Goal: Task Accomplishment & Management: Use online tool/utility

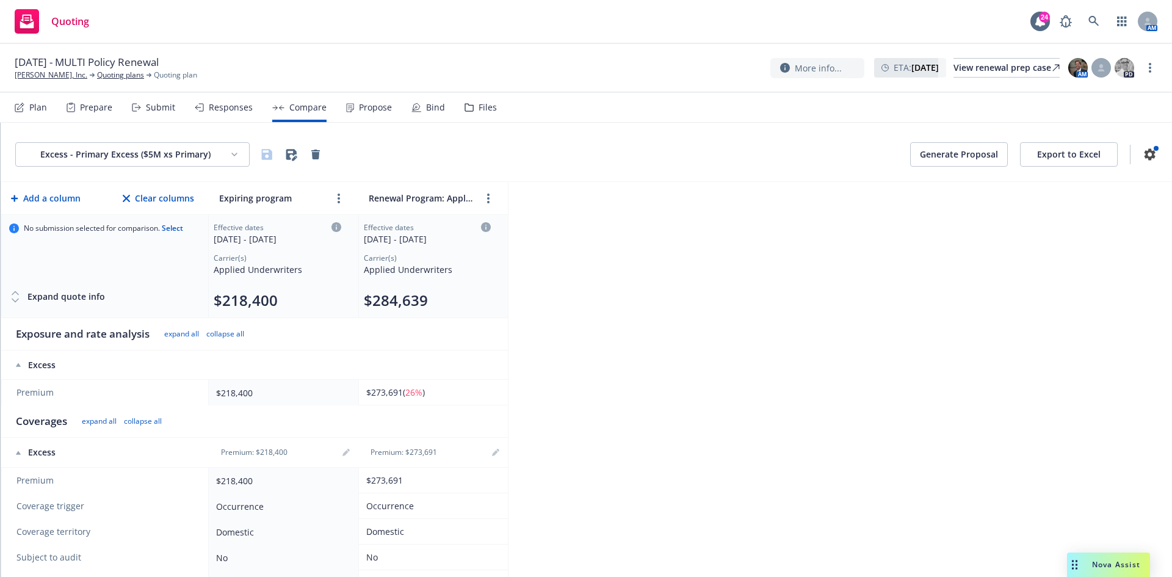
click at [1096, 560] on span "Nova Assist" at bounding box center [1116, 564] width 48 height 10
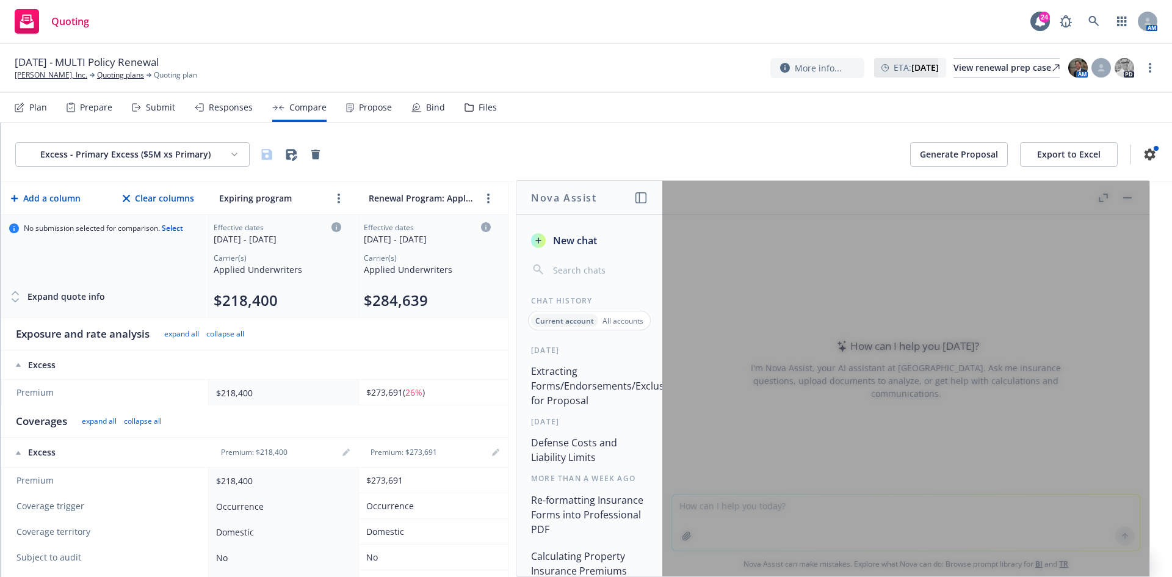
click at [568, 383] on button "Extracting Forms/Endorsements/Exclusions for Proposal" at bounding box center [589, 385] width 126 height 51
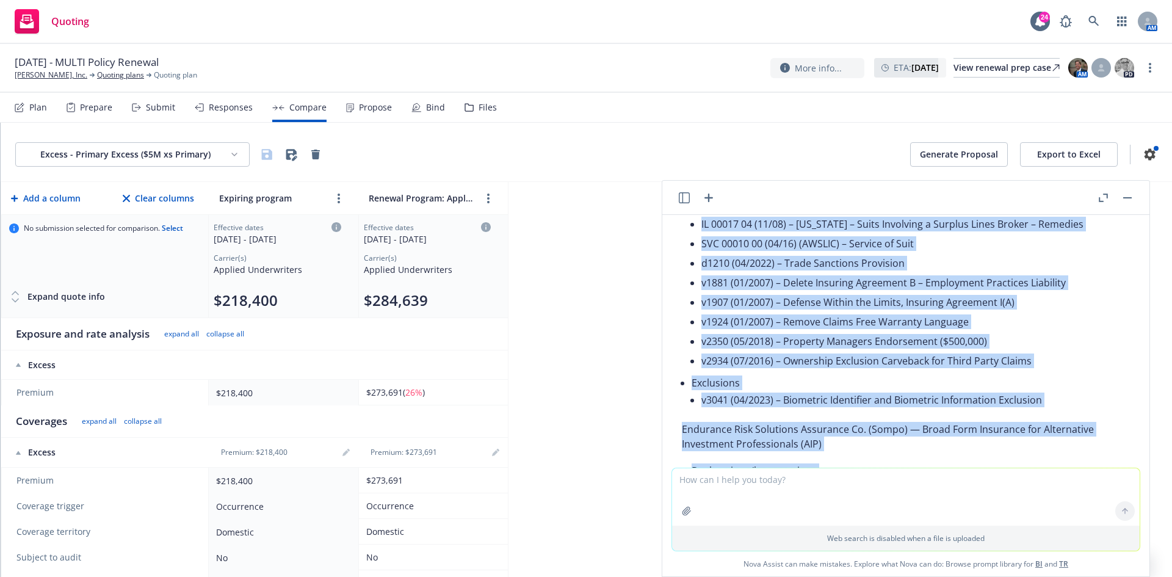
scroll to position [1648, 0]
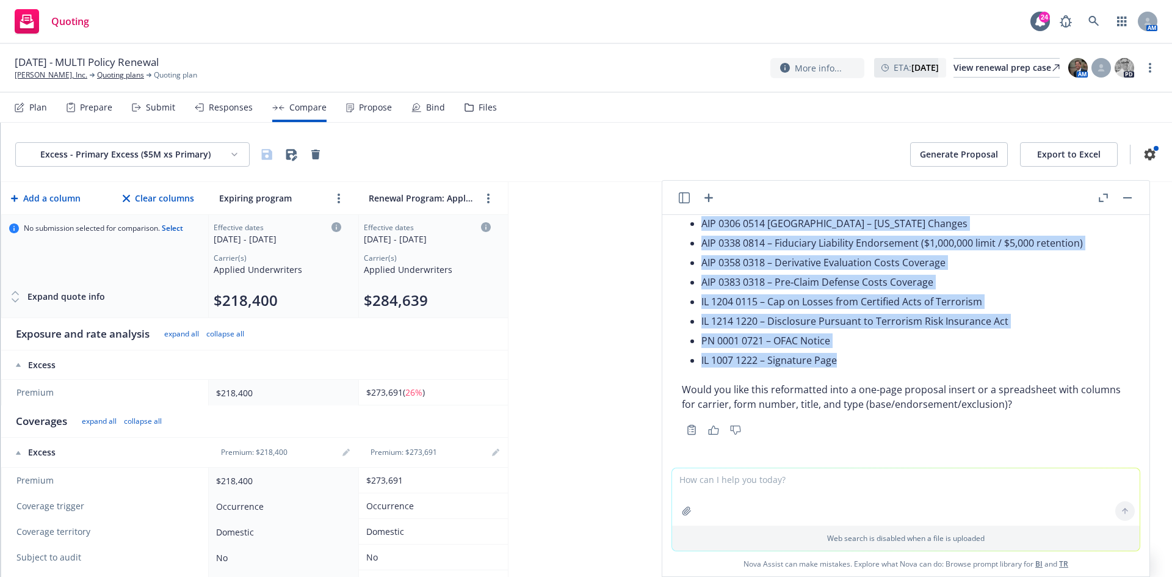
drag, startPoint x: 683, startPoint y: 314, endPoint x: 850, endPoint y: 364, distance: 174.0
copy div "Loremi Dolorsita Consect, Adi. — Elits Doeiusmo Temp (Incidi Ut. LA32520232.85)…"
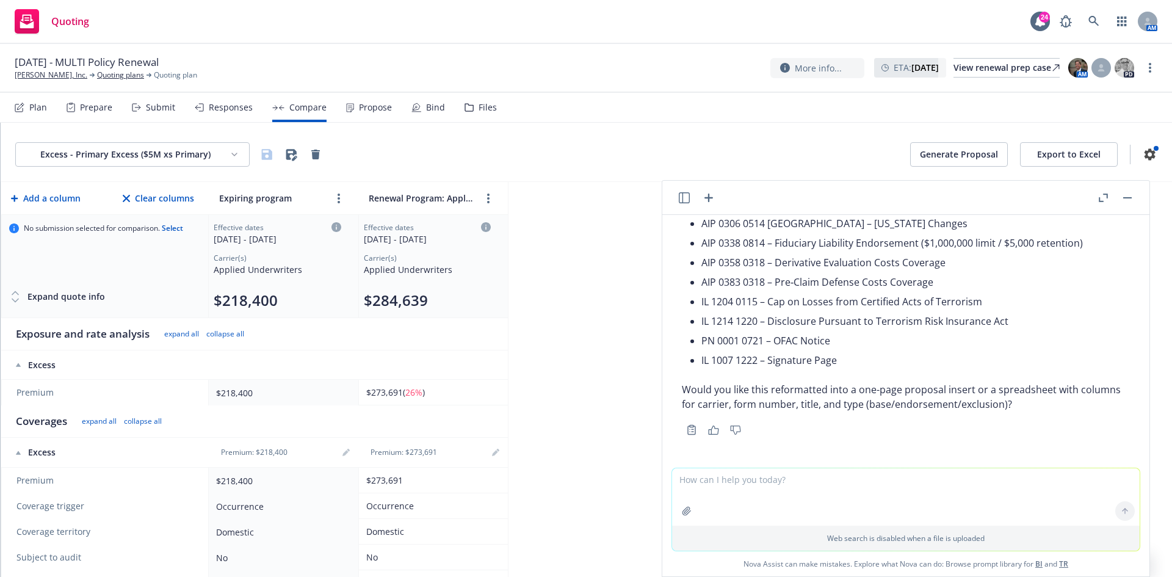
click at [777, 156] on div "Excess - Primary Excess ($5M xs Primary) Generate Proposal Export to Excel" at bounding box center [586, 154] width 1142 height 24
click at [1132, 200] on button "button" at bounding box center [1127, 197] width 15 height 15
